Goal: Task Accomplishment & Management: Complete application form

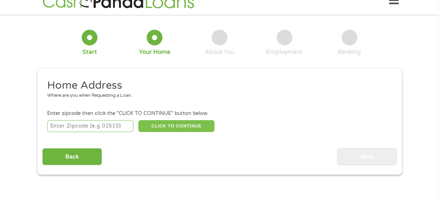
scroll to position [35, 0]
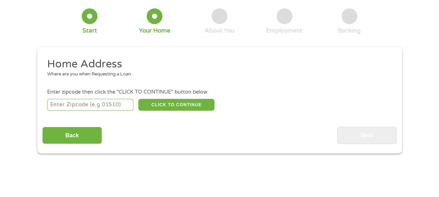
click at [98, 102] on input "number" at bounding box center [90, 105] width 86 height 12
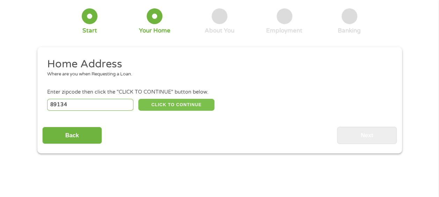
type input "89134"
click at [163, 103] on button "CLICK TO CONTINUE" at bounding box center [176, 105] width 76 height 12
type input "89134"
type input "[GEOGRAPHIC_DATA]"
select select "[US_STATE]"
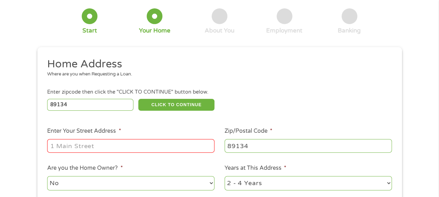
drag, startPoint x: 85, startPoint y: 148, endPoint x: 82, endPoint y: 146, distance: 3.8
click at [85, 148] on input "Enter Your Street Address *" at bounding box center [130, 145] width 167 height 13
type input "[STREET_ADDRESS],"
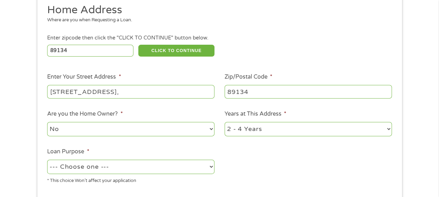
scroll to position [105, 0]
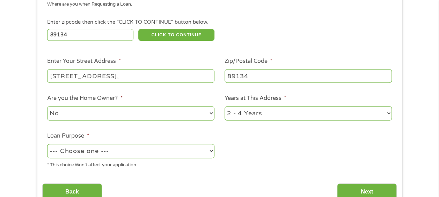
click at [257, 116] on select "1 Year or less 1 - 2 Years 2 - 4 Years Over 4 Years" at bounding box center [308, 113] width 167 height 14
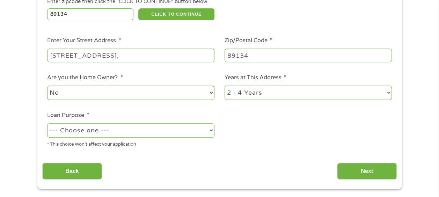
scroll to position [140, 0]
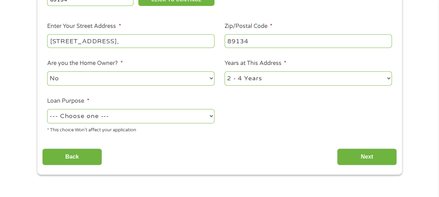
click at [103, 112] on select "--- Choose one --- Pay Bills Debt Consolidation Home Improvement Major Purchase…" at bounding box center [130, 116] width 167 height 14
select select "other"
click at [47, 109] on select "--- Choose one --- Pay Bills Debt Consolidation Home Improvement Major Purchase…" at bounding box center [130, 116] width 167 height 14
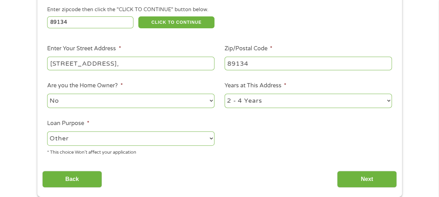
scroll to position [175, 0]
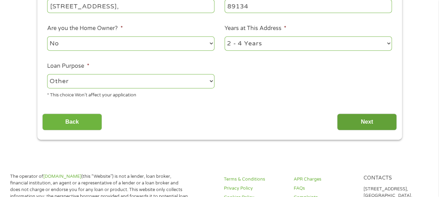
click at [353, 124] on input "Next" at bounding box center [367, 122] width 60 height 17
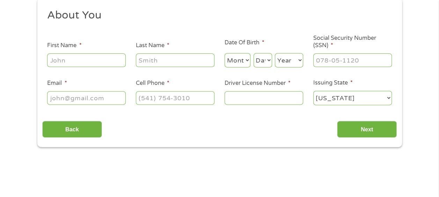
scroll to position [0, 0]
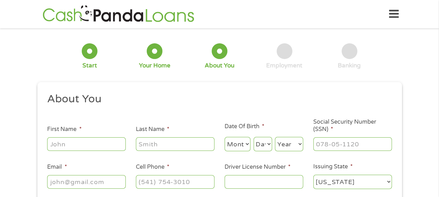
click at [88, 140] on input "First Name *" at bounding box center [86, 143] width 79 height 13
type input "[PERSON_NAME]"
select select "3"
select select "30"
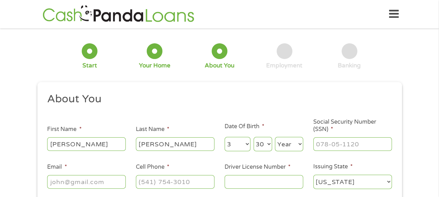
select select "1970"
type input "[EMAIL_ADDRESS][DOMAIN_NAME]"
type input "[PHONE_NUMBER]"
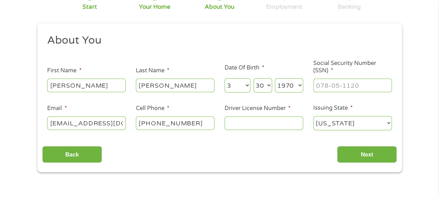
scroll to position [70, 0]
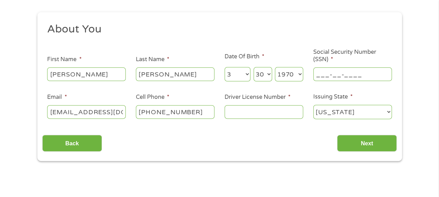
click at [330, 77] on input "___-__-____" at bounding box center [352, 73] width 79 height 13
type input "358-74-3564"
click at [277, 116] on input "Driver License Number *" at bounding box center [264, 111] width 79 height 13
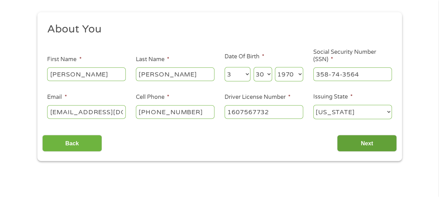
type input "1607567732"
click at [372, 146] on input "Next" at bounding box center [367, 143] width 60 height 17
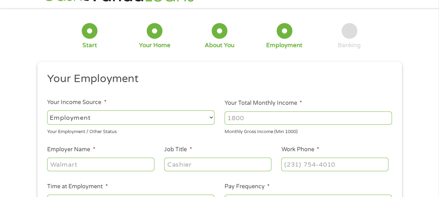
scroll to position [35, 0]
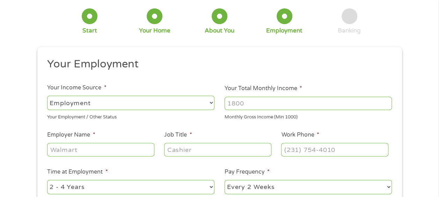
drag, startPoint x: 252, startPoint y: 103, endPoint x: 200, endPoint y: 100, distance: 52.5
click at [200, 100] on ul "Your Employment Your Income Source * --- Choose one --- Employment [DEMOGRAPHIC…" at bounding box center [219, 147] width 355 height 181
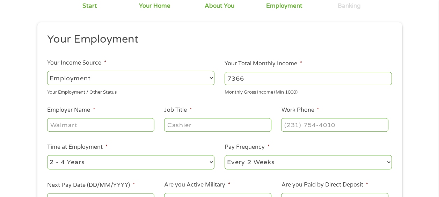
scroll to position [70, 0]
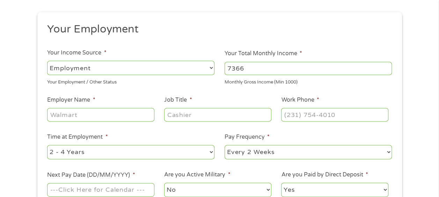
type input "7366"
click at [57, 115] on input "Employer Name *" at bounding box center [100, 114] width 107 height 13
type input "Evolent"
click at [177, 116] on input "Job Title *" at bounding box center [217, 114] width 107 height 13
type input "Associate director"
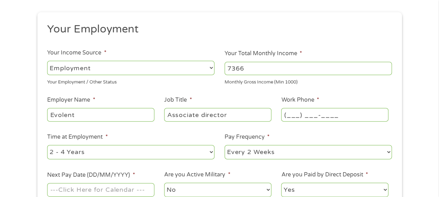
click at [294, 113] on input "(___) ___-____" at bounding box center [334, 114] width 107 height 13
click at [290, 113] on input "(__3) 12_-____" at bounding box center [334, 114] width 107 height 13
type input "[PHONE_NUMBER]"
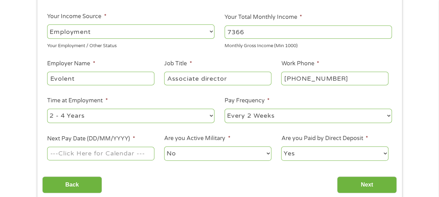
scroll to position [140, 0]
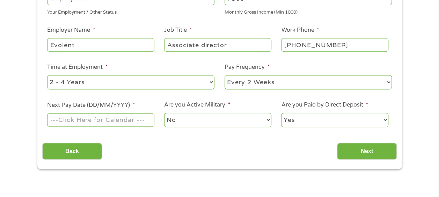
click at [209, 80] on select "--- Choose one --- 1 Year or less 1 - 2 Years 2 - 4 Years Over 4 Years" at bounding box center [130, 82] width 167 height 14
select select "60months"
click at [47, 75] on select "--- Choose one --- 1 Year or less 1 - 2 Years 2 - 4 Years Over 4 Years" at bounding box center [130, 82] width 167 height 14
click at [267, 83] on select "--- Choose one --- Every 2 Weeks Every Week Monthly Semi-Monthly" at bounding box center [308, 82] width 167 height 14
click at [225, 75] on select "--- Choose one --- Every 2 Weeks Every Week Monthly Semi-Monthly" at bounding box center [308, 82] width 167 height 14
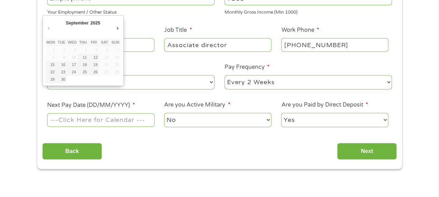
click at [88, 119] on input "Next Pay Date (DD/MM/YYYY) *" at bounding box center [100, 119] width 107 height 13
type input "[DATE]"
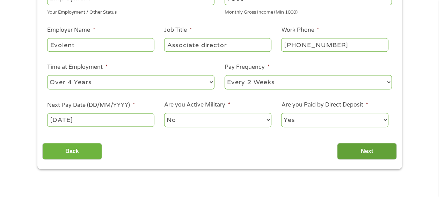
click at [363, 153] on input "Next" at bounding box center [367, 151] width 60 height 17
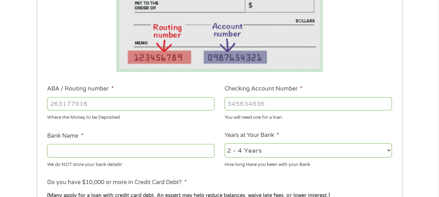
click at [82, 102] on input "ABA / Routing number *" at bounding box center [130, 103] width 167 height 13
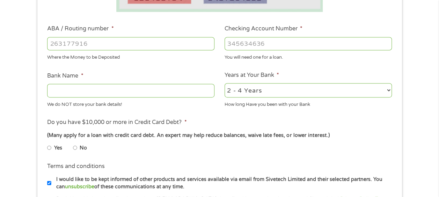
scroll to position [210, 0]
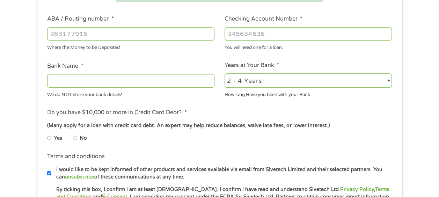
click at [53, 85] on input "Bank Name *" at bounding box center [130, 80] width 167 height 13
type input "3"
click at [75, 37] on input "ABA / Routing number *" at bounding box center [130, 33] width 167 height 13
type input "031176110"
type input "CAPITAL ONE NA"
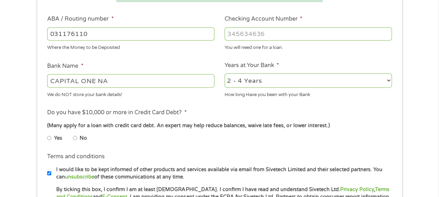
type input "031176110"
click at [245, 35] on input "Checking Account Number *" at bounding box center [308, 33] width 167 height 13
type input "36262043336"
click at [282, 81] on select "2 - 4 Years 6 - 12 Months 1 - 2 Years Over 4 Years" at bounding box center [308, 80] width 167 height 14
click at [225, 74] on select "2 - 4 Years 6 - 12 Months 1 - 2 Years Over 4 Years" at bounding box center [308, 80] width 167 height 14
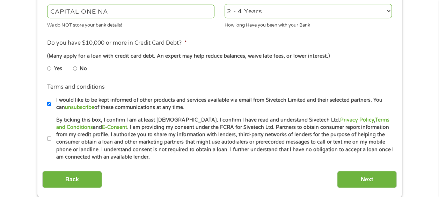
scroll to position [280, 0]
click at [49, 70] on input "Yes" at bounding box center [49, 68] width 4 height 11
radio input "true"
click at [50, 139] on input "By ticking this box, I confirm I am at least [DEMOGRAPHIC_DATA]. I confirm I ha…" at bounding box center [49, 138] width 4 height 11
checkbox input "true"
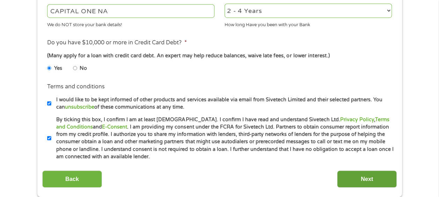
click at [369, 175] on input "Next" at bounding box center [367, 179] width 60 height 17
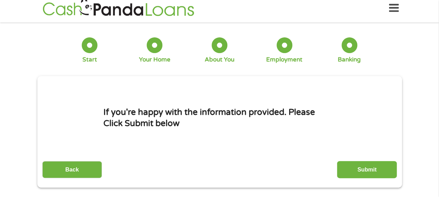
scroll to position [0, 0]
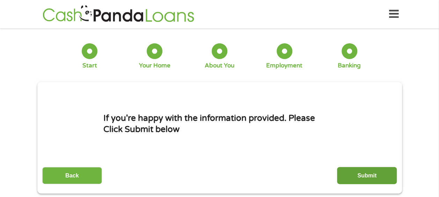
click at [363, 176] on input "Submit" at bounding box center [367, 175] width 60 height 17
